Goal: Task Accomplishment & Management: Use online tool/utility

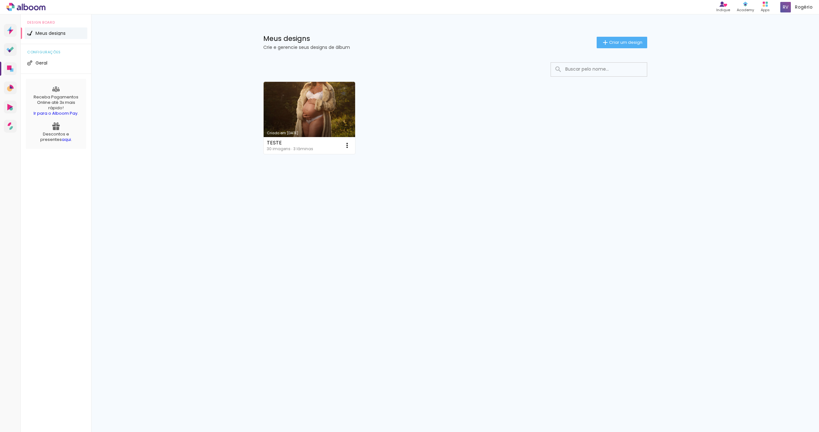
click at [325, 120] on link "Criado em [DATE]" at bounding box center [310, 118] width 92 height 72
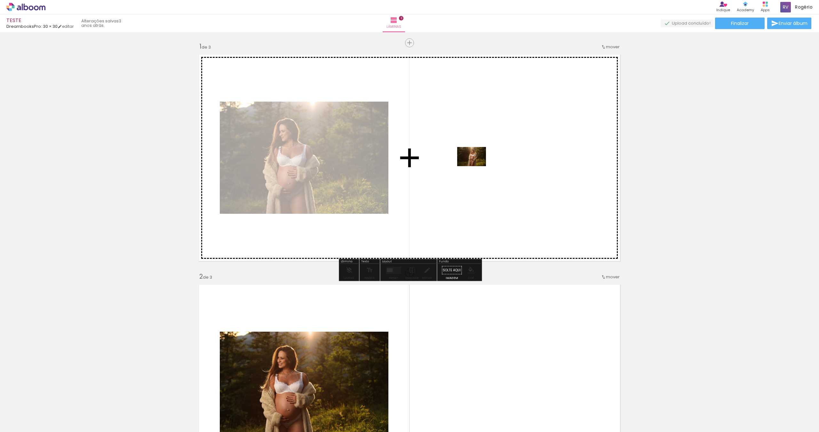
drag, startPoint x: 106, startPoint y: 415, endPoint x: 476, endPoint y: 166, distance: 446.3
click at [476, 166] on quentale-workspace at bounding box center [409, 216] width 819 height 432
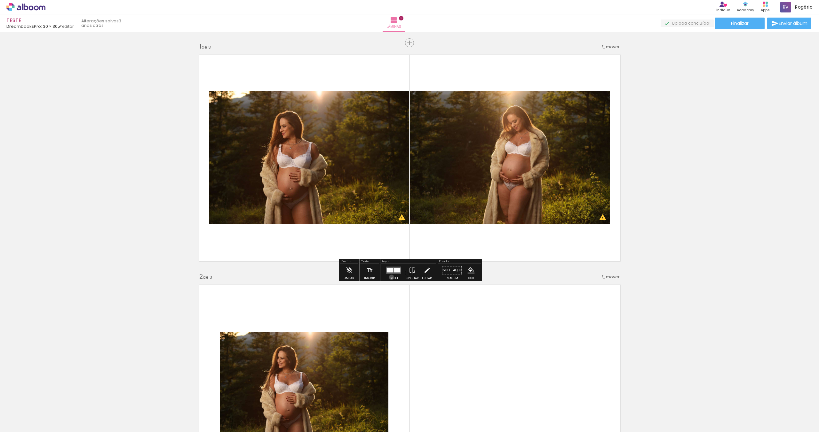
click at [390, 277] on div "Preset" at bounding box center [394, 278] width 10 height 3
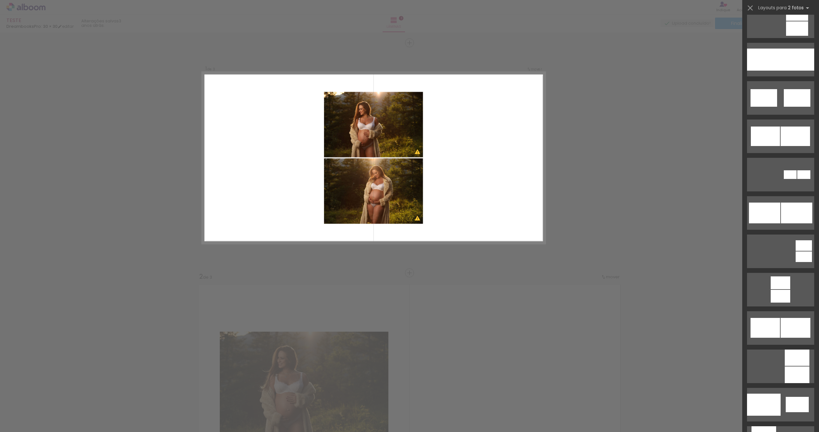
scroll to position [362, 0]
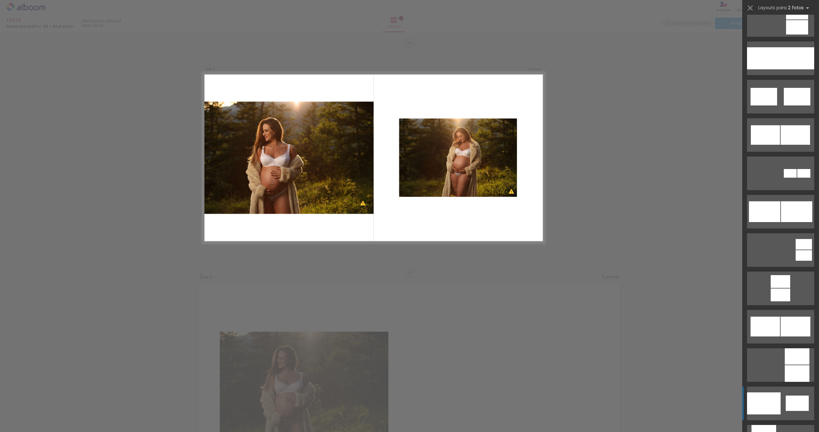
click at [765, 394] on div at bounding box center [764, 404] width 34 height 22
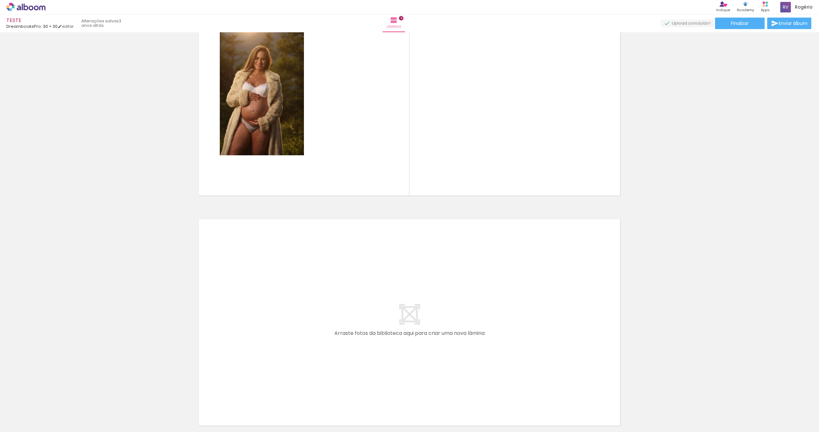
scroll to position [586, 0]
